Goal: Task Accomplishment & Management: Manage account settings

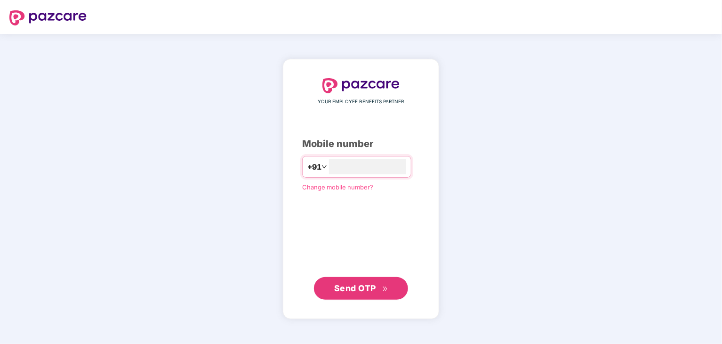
type input "**********"
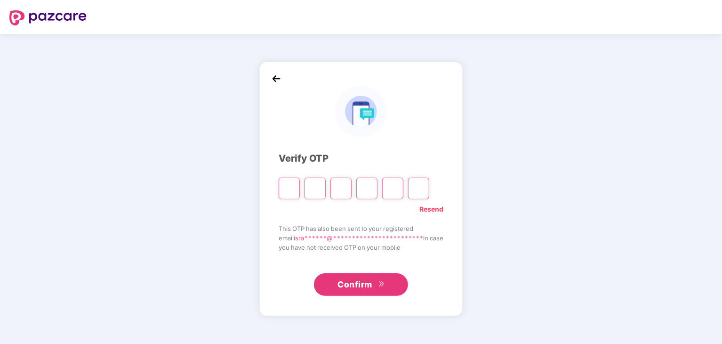
type input "*"
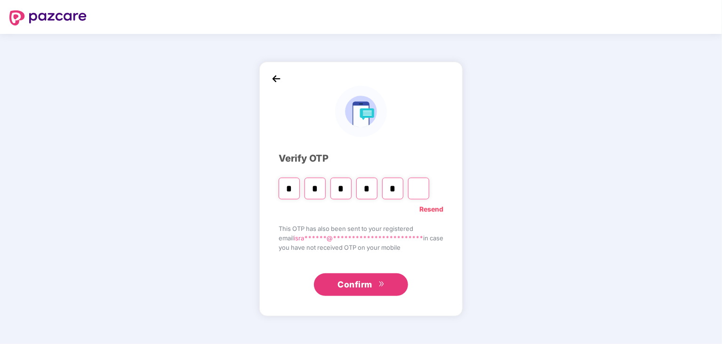
type input "*"
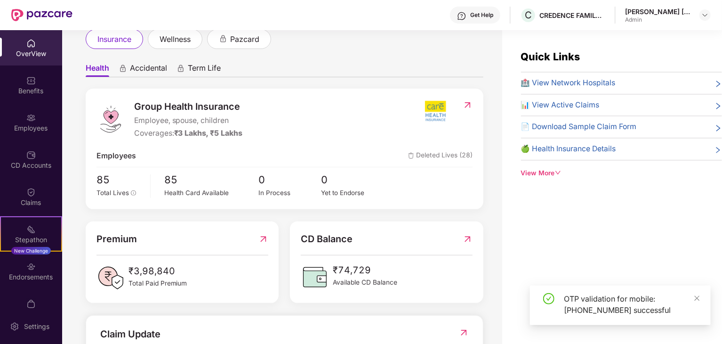
scroll to position [94, 0]
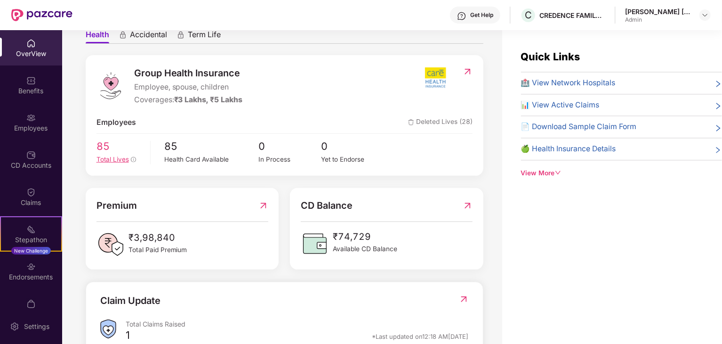
click at [131, 159] on icon "info-circle" at bounding box center [134, 160] width 6 height 6
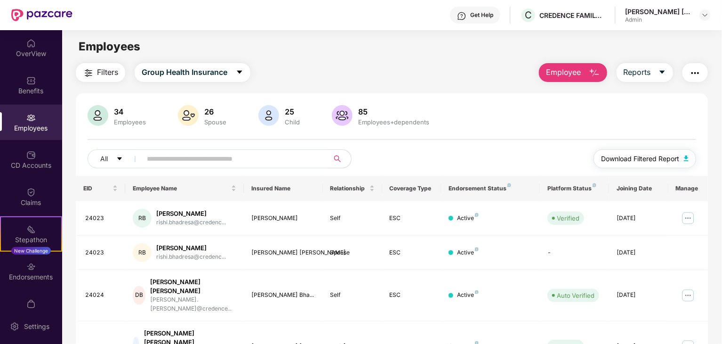
click at [667, 157] on span "Download Filtered Report" at bounding box center [640, 158] width 78 height 10
